Goal: Task Accomplishment & Management: Manage account settings

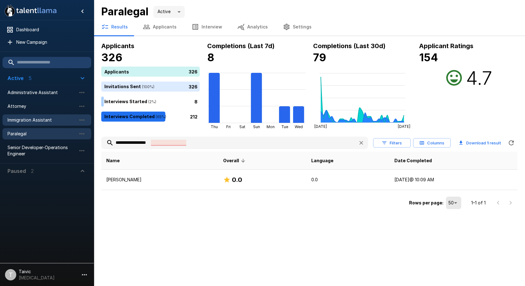
drag, startPoint x: 185, startPoint y: 148, endPoint x: 34, endPoint y: 122, distance: 152.7
click at [94, 122] on div "**********" at bounding box center [309, 105] width 431 height 211
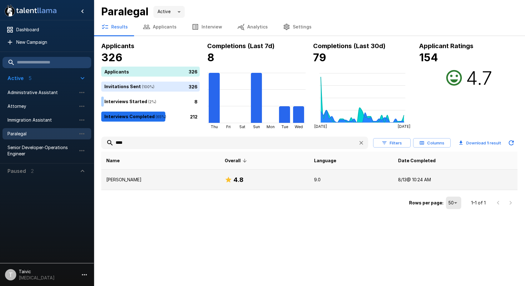
type input "****"
click at [422, 179] on td "[DATE] 10:24 AM" at bounding box center [455, 180] width 124 height 20
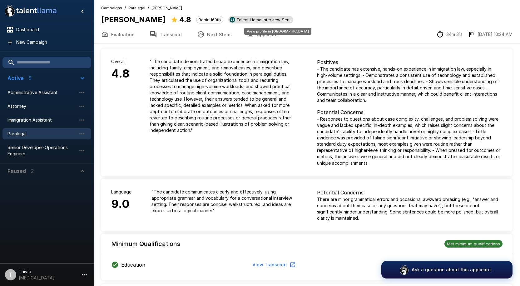
click at [252, 22] on span "Talent Llama Interview Sent" at bounding box center [263, 19] width 59 height 5
click at [262, 21] on span "Talent Llama Interview Sent" at bounding box center [263, 19] width 59 height 5
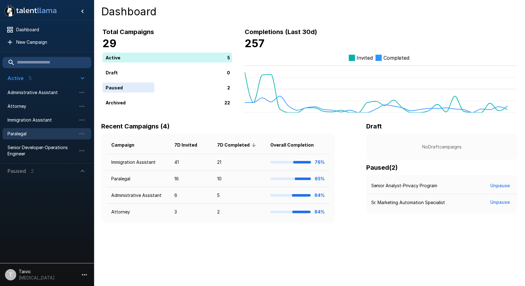
click at [43, 133] on span "Paralegal" at bounding box center [41, 134] width 69 height 6
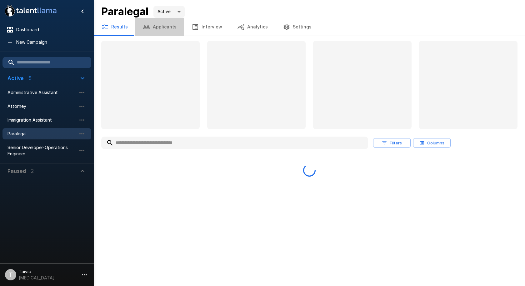
click at [163, 28] on button "Applicants" at bounding box center [159, 26] width 49 height 17
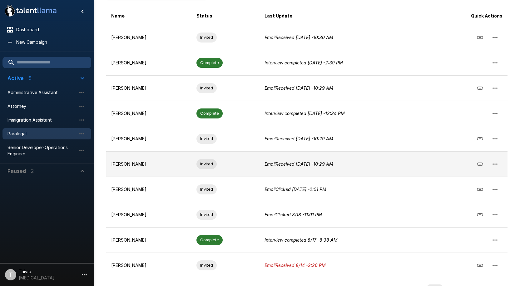
scroll to position [119, 0]
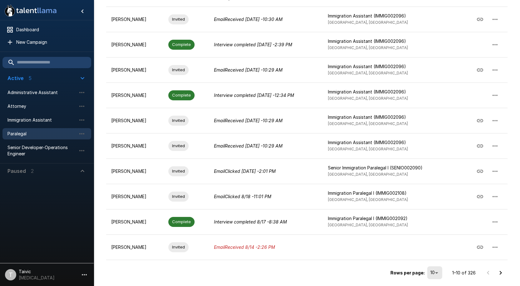
click at [499, 271] on icon "Go to next page" at bounding box center [500, 272] width 7 height 7
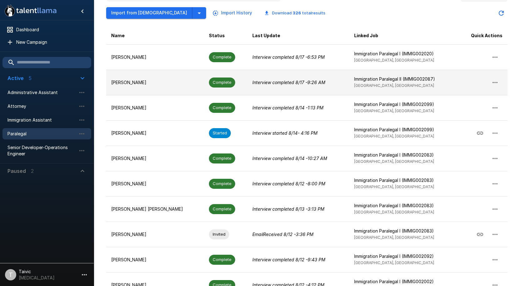
scroll to position [0, 0]
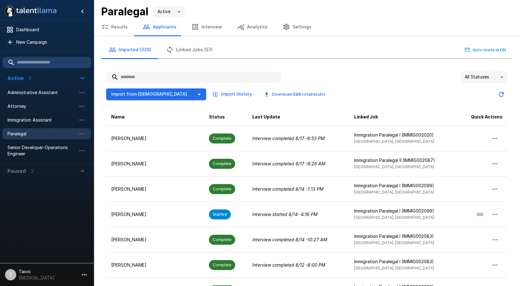
click at [191, 75] on input "text" at bounding box center [193, 77] width 175 height 11
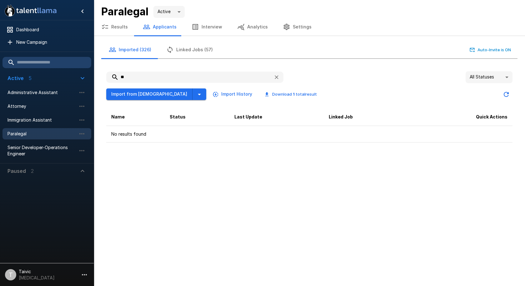
type input "*"
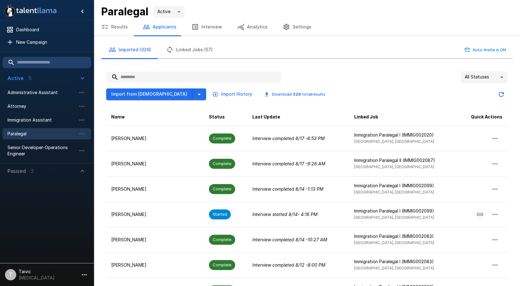
click at [329, 82] on div "All Statuses **" at bounding box center [306, 77] width 401 height 12
click at [27, 117] on span "Immigration Assistant" at bounding box center [41, 120] width 69 height 6
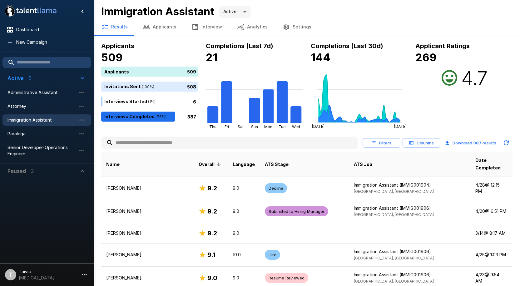
click at [152, 146] on input "text" at bounding box center [229, 142] width 256 height 11
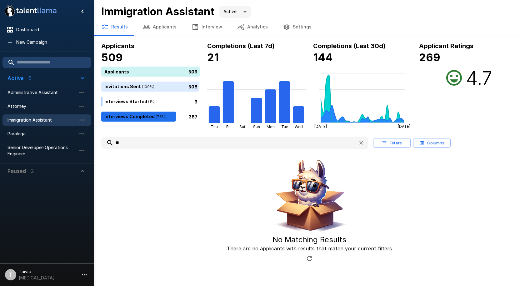
type input "*"
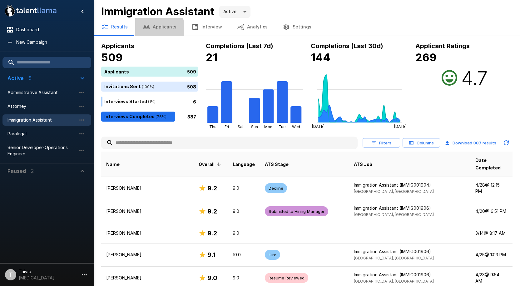
click at [157, 30] on button "Applicants" at bounding box center [159, 26] width 49 height 17
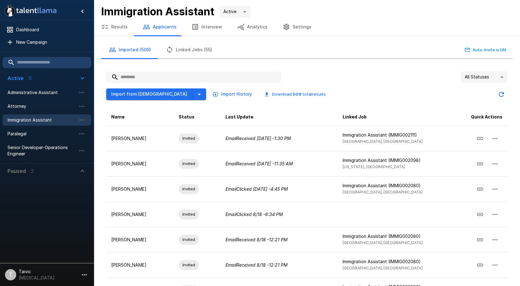
click at [155, 79] on input "text" at bounding box center [193, 77] width 175 height 11
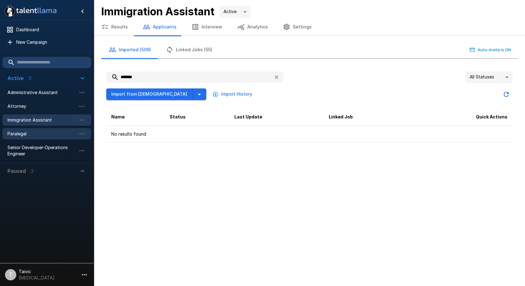
type input "*******"
click at [52, 137] on div "Paralegal" at bounding box center [46, 133] width 89 height 11
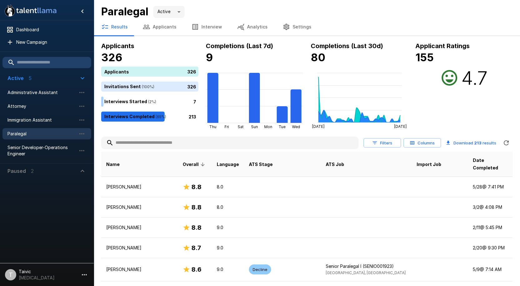
click at [158, 22] on button "Applicants" at bounding box center [159, 26] width 49 height 17
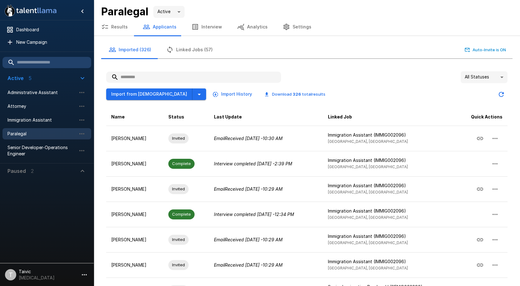
click at [158, 77] on input "text" at bounding box center [193, 77] width 175 height 11
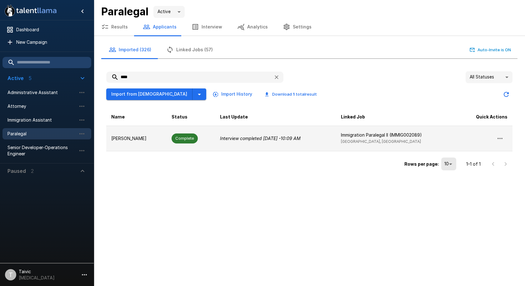
type input "****"
click at [323, 137] on p "Interview completed Yesterday - 10:09 AM" at bounding box center [275, 138] width 111 height 6
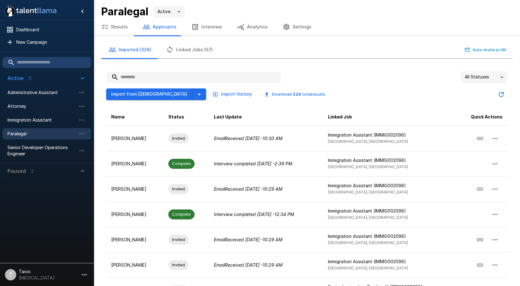
click at [177, 76] on input "text" at bounding box center [193, 77] width 175 height 11
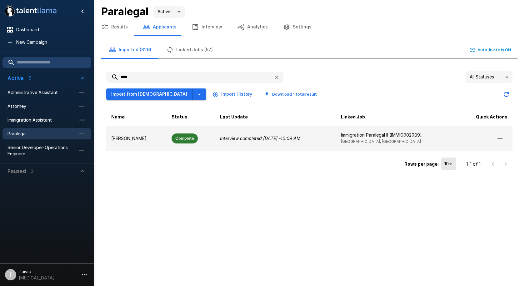
type input "****"
click at [496, 141] on icon "button" at bounding box center [499, 138] width 7 height 7
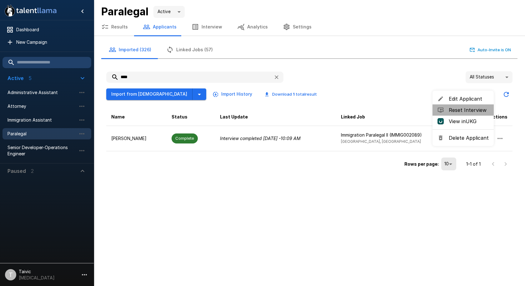
click at [475, 109] on span "Reset Interview" at bounding box center [468, 109] width 40 height 7
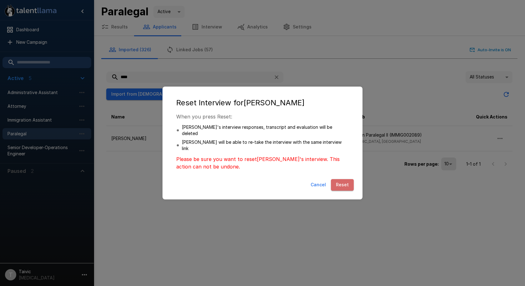
click at [347, 179] on button "Reset" at bounding box center [342, 185] width 23 height 12
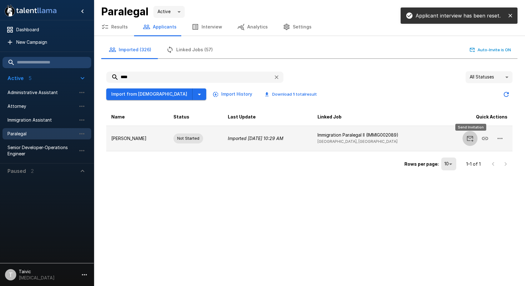
click at [474, 136] on button "Send Invitation" at bounding box center [469, 138] width 15 height 15
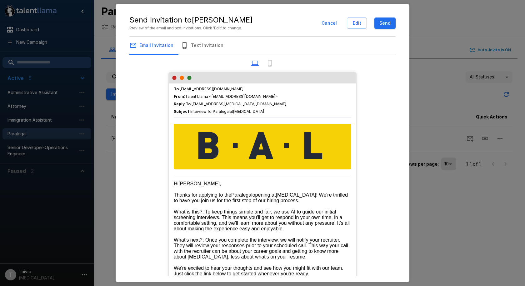
click at [231, 47] on div "Email Invitation Text Invitation" at bounding box center [259, 45] width 261 height 17
click at [203, 43] on button "Text Invitation" at bounding box center [201, 45] width 57 height 17
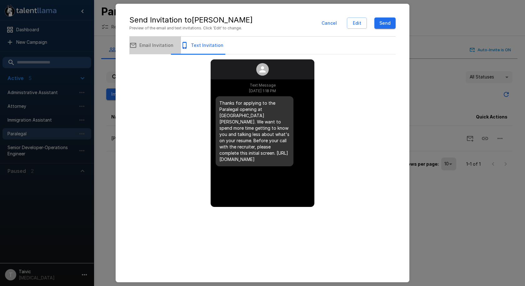
click at [168, 48] on button "Email Invitation" at bounding box center [151, 45] width 59 height 17
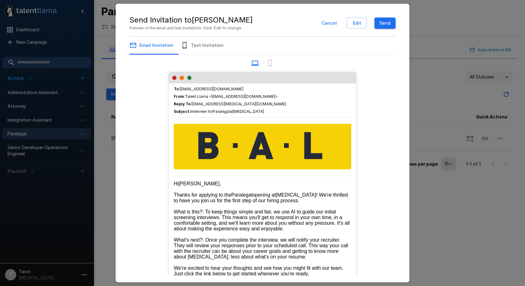
click at [388, 24] on button "Send" at bounding box center [384, 23] width 21 height 12
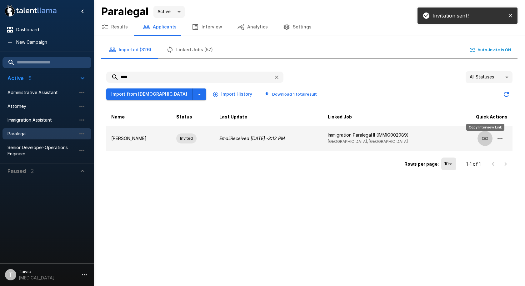
click at [488, 137] on icon "Copy Interview Link" at bounding box center [484, 138] width 7 height 7
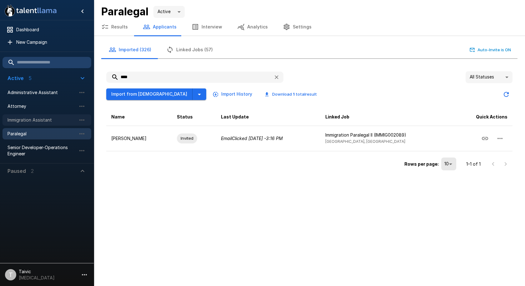
click at [43, 115] on div "Immigration Assistant" at bounding box center [46, 119] width 89 height 11
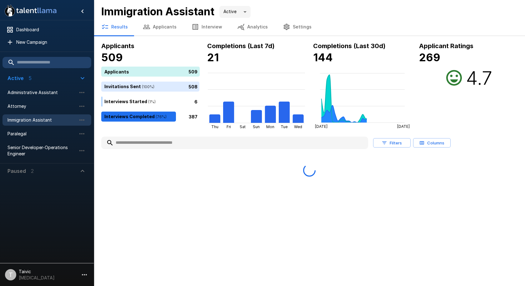
click at [253, 142] on input "text" at bounding box center [234, 142] width 267 height 11
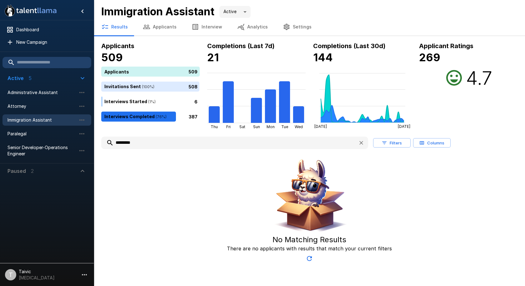
click at [125, 141] on input "*********" at bounding box center [227, 142] width 252 height 11
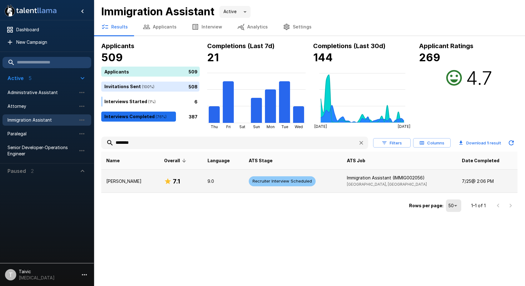
type input "********"
click at [159, 174] on td "Sofia Giannakopoulos" at bounding box center [130, 181] width 58 height 23
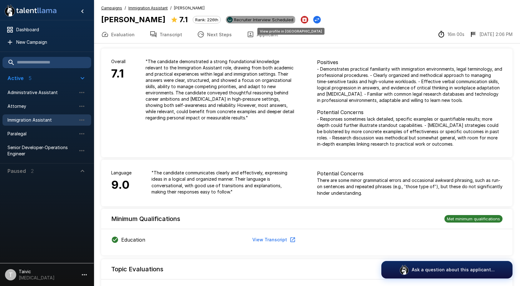
click at [269, 20] on span "Recruiter Interview Scheduled" at bounding box center [263, 19] width 64 height 5
